Goal: Check status: Check status

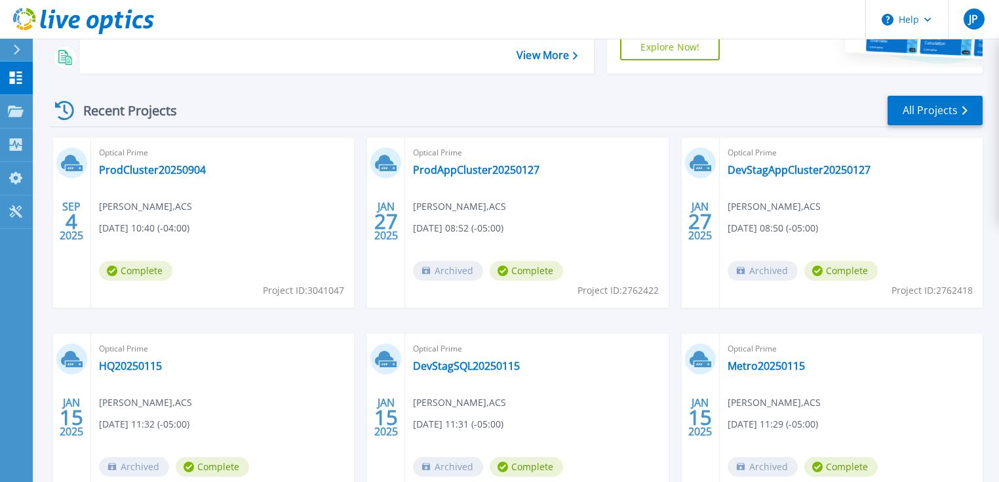
scroll to position [210, 0]
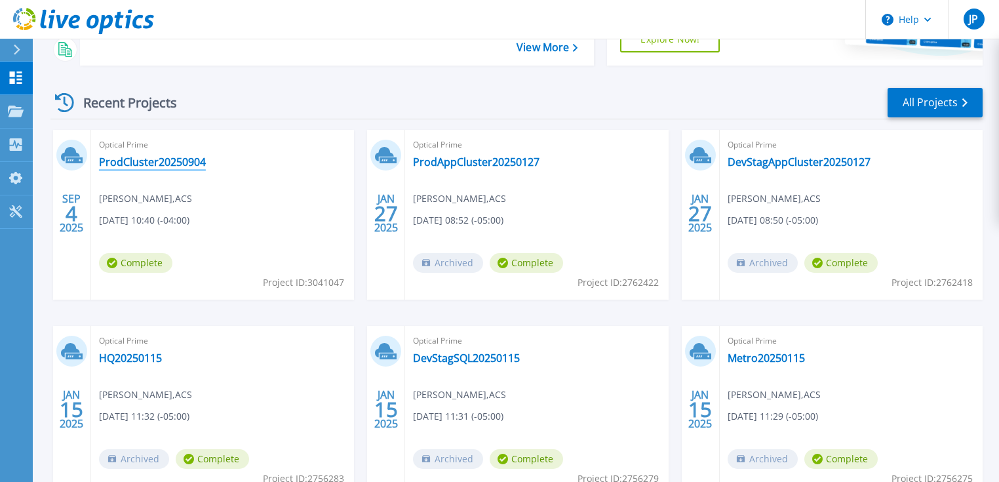
click at [185, 162] on link "ProdCluster20250904" at bounding box center [152, 161] width 107 height 13
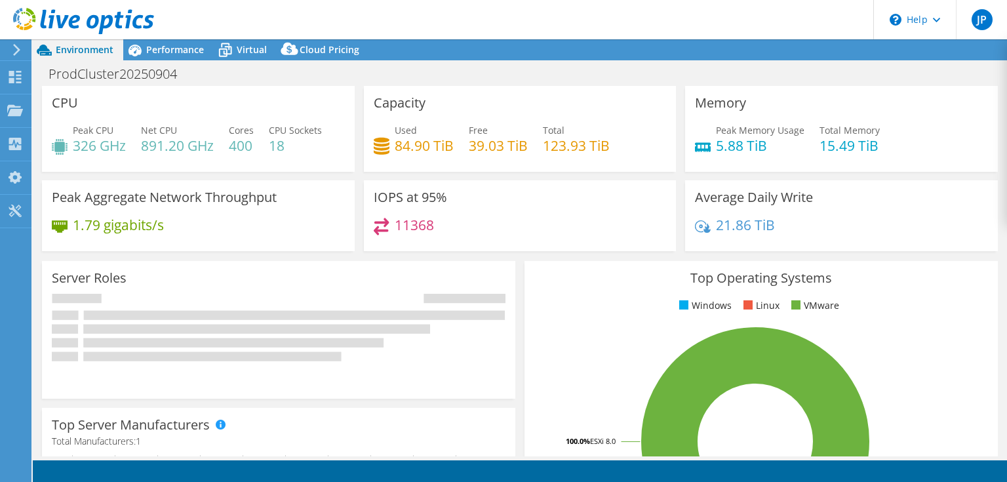
select select "USD"
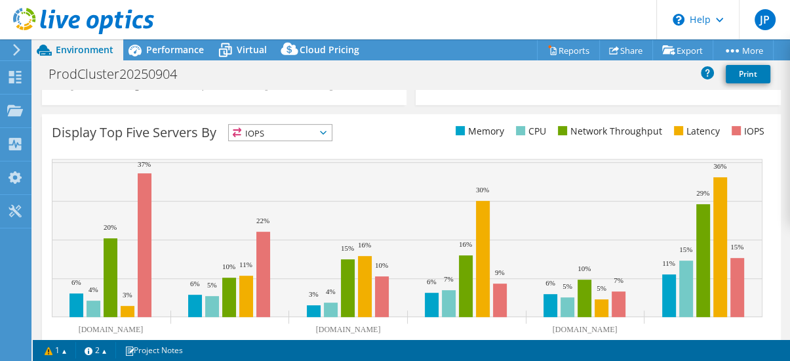
scroll to position [564, 0]
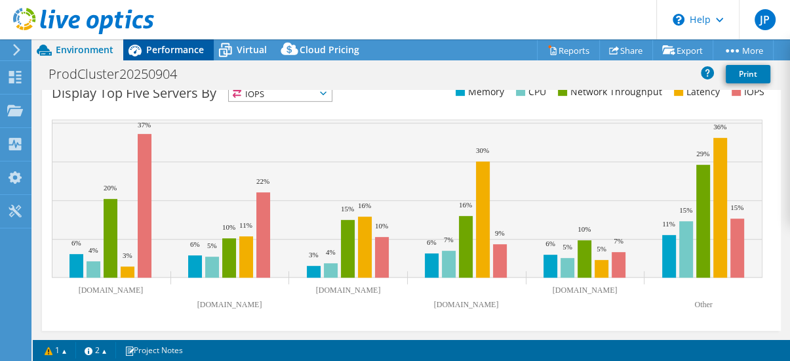
click at [182, 53] on span "Performance" at bounding box center [175, 49] width 58 height 12
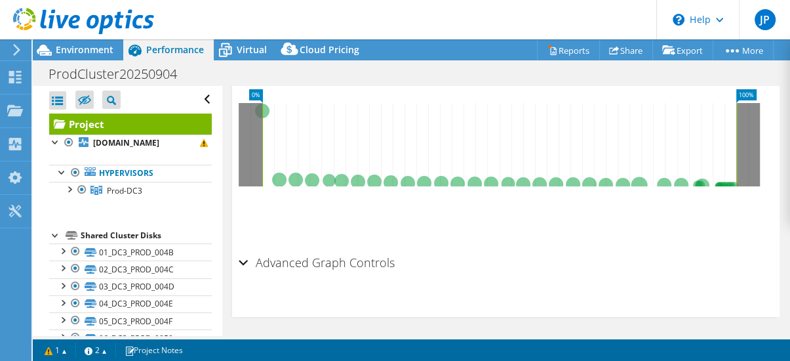
scroll to position [740, 0]
click at [244, 258] on div "Advanced Graph Controls" at bounding box center [506, 263] width 534 height 28
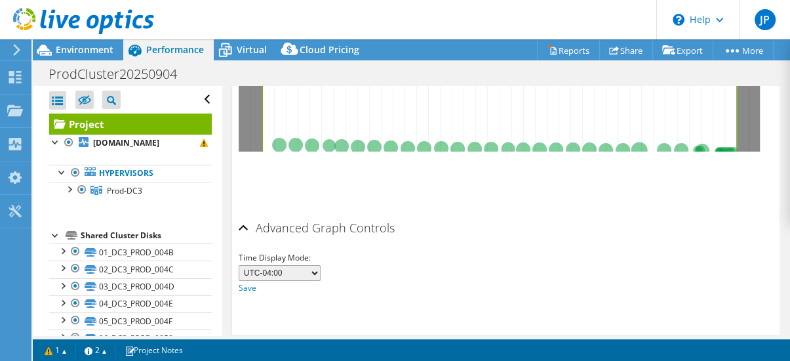
scroll to position [792, 0]
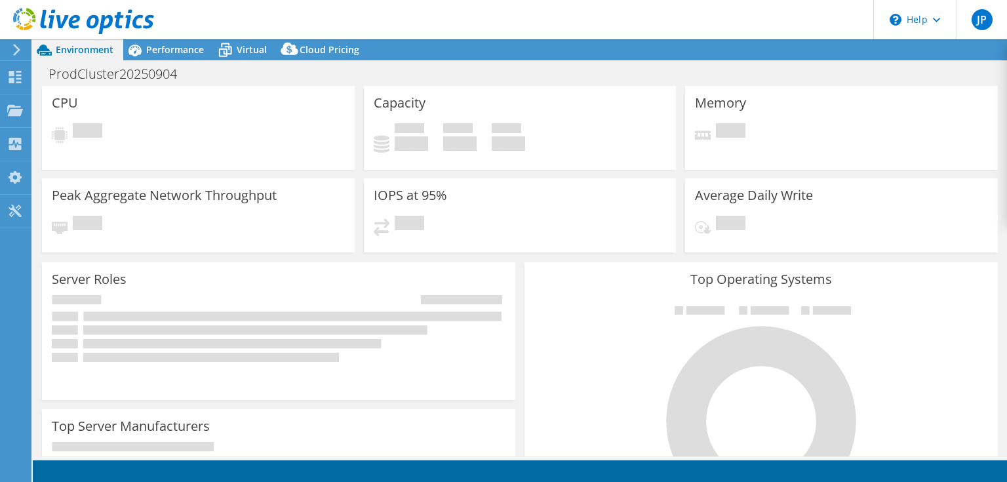
select select "USD"
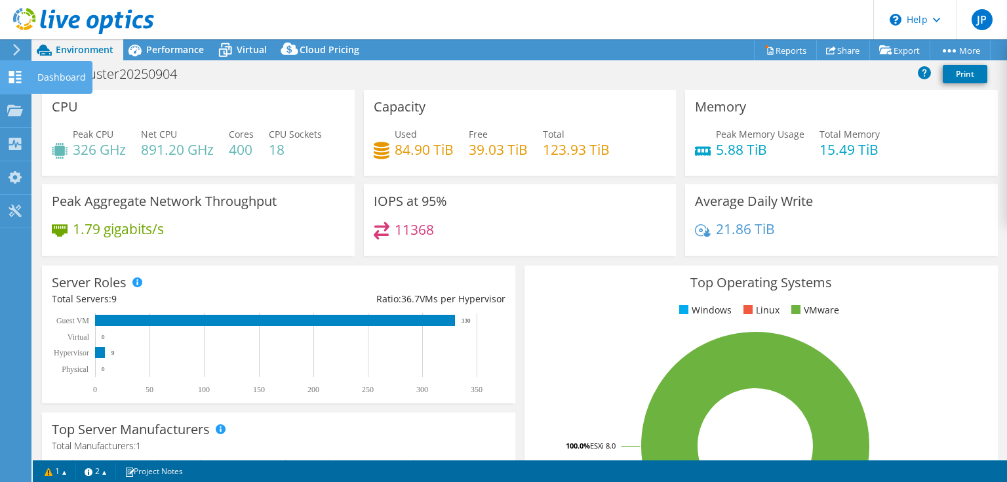
click at [16, 73] on icon at bounding box center [15, 77] width 16 height 12
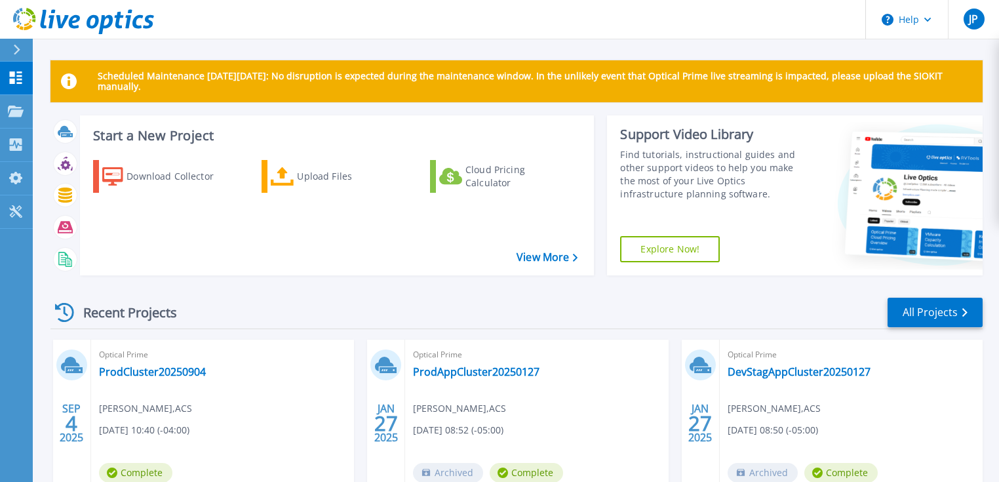
click at [459, 393] on div "Optical Prime ProdAppCluster20250127 [PERSON_NAME] , ACS [DATE] 08:52 (-05:00) …" at bounding box center [536, 425] width 263 height 170
click at [462, 370] on link "ProdAppCluster20250127" at bounding box center [476, 371] width 127 height 13
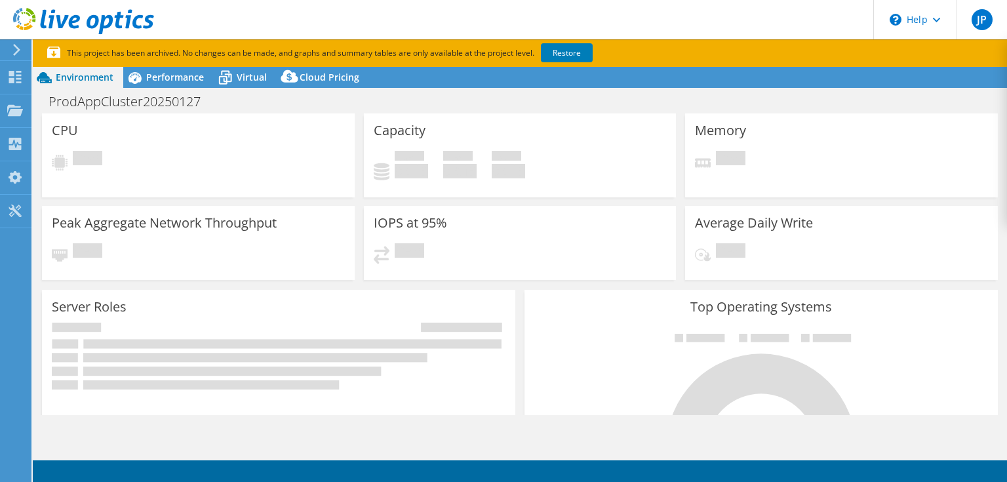
select select "USD"
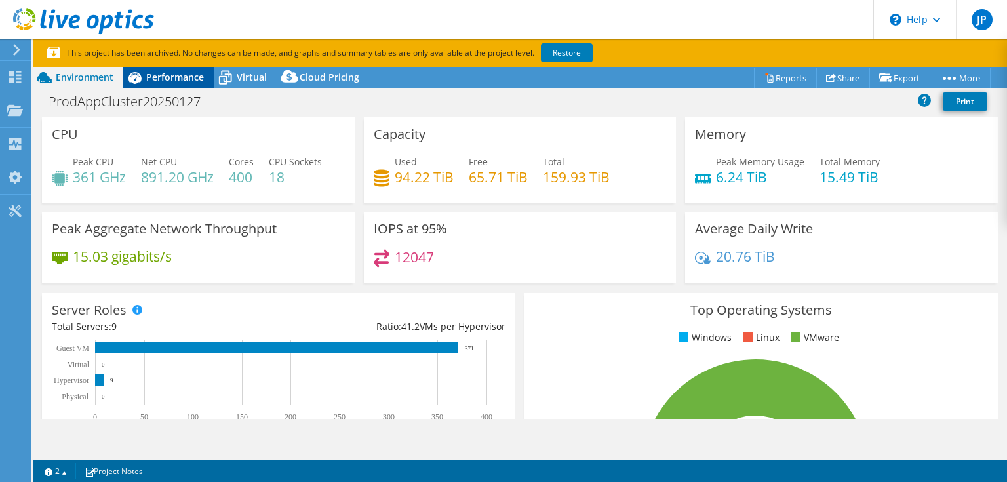
click at [180, 77] on span "Performance" at bounding box center [175, 77] width 58 height 12
